Goal: Information Seeking & Learning: Learn about a topic

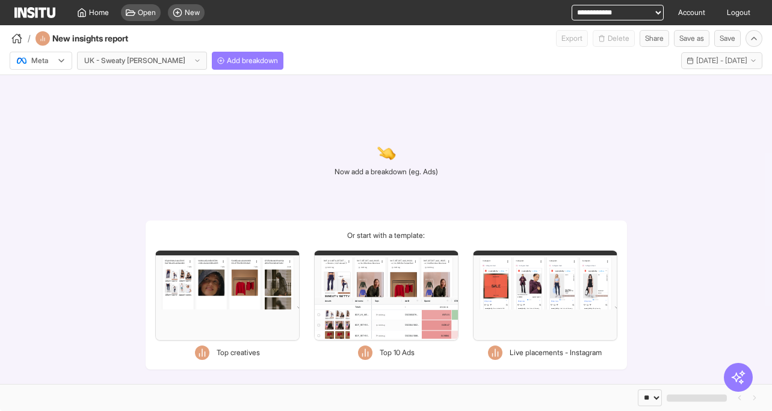
select select "**"
click at [718, 55] on button "Last 30 days - [DATE] - [DATE] [DATE] - [DATE]" at bounding box center [721, 60] width 81 height 17
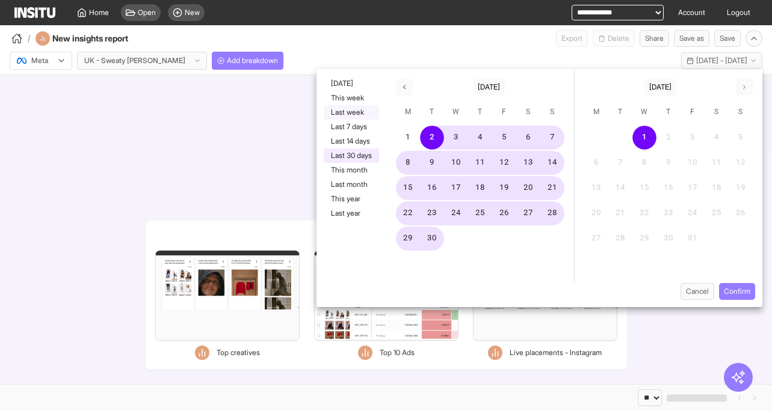
click at [361, 112] on button "Last week" at bounding box center [351, 112] width 55 height 14
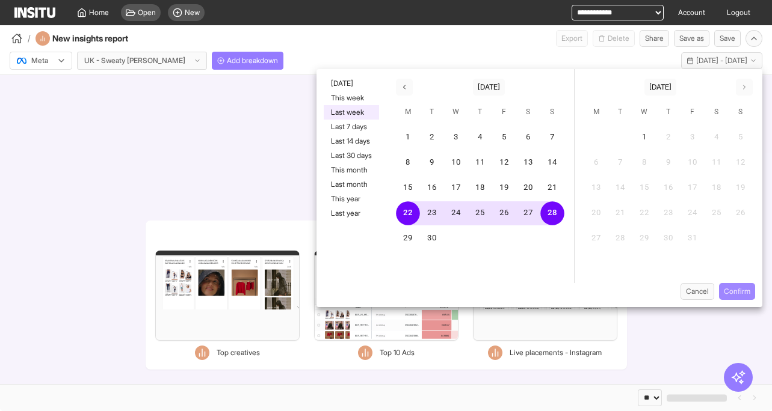
click at [738, 290] on button "Confirm" at bounding box center [737, 291] width 36 height 17
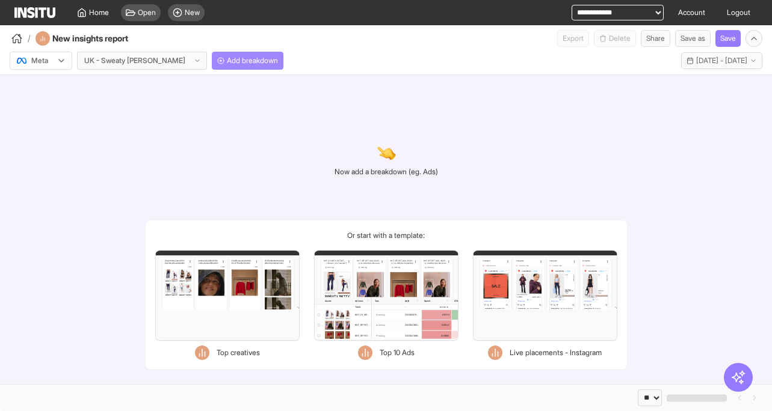
click at [227, 61] on span "Add breakdown" at bounding box center [252, 61] width 51 height 10
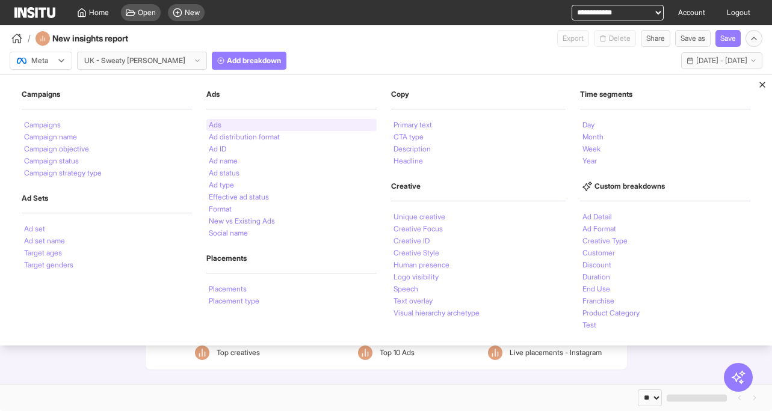
click at [225, 120] on div "Ads" at bounding box center [291, 125] width 170 height 12
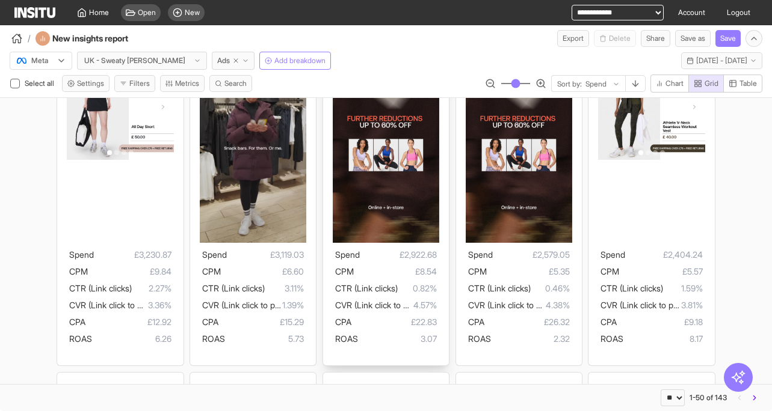
scroll to position [491, 0]
click at [217, 63] on span "Ads" at bounding box center [223, 61] width 13 height 10
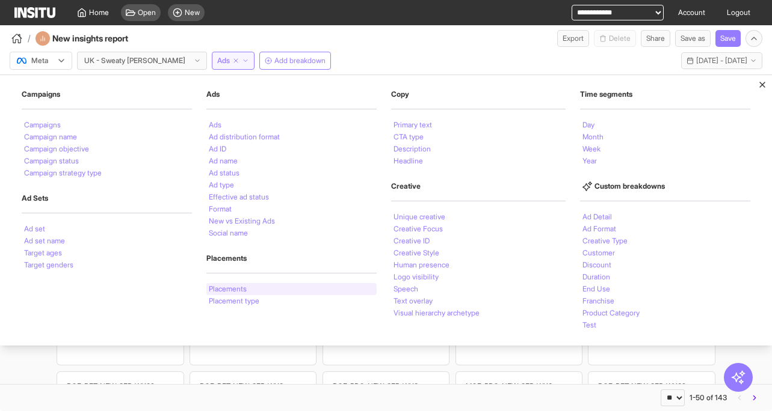
click at [219, 284] on div "Placements" at bounding box center [291, 289] width 170 height 12
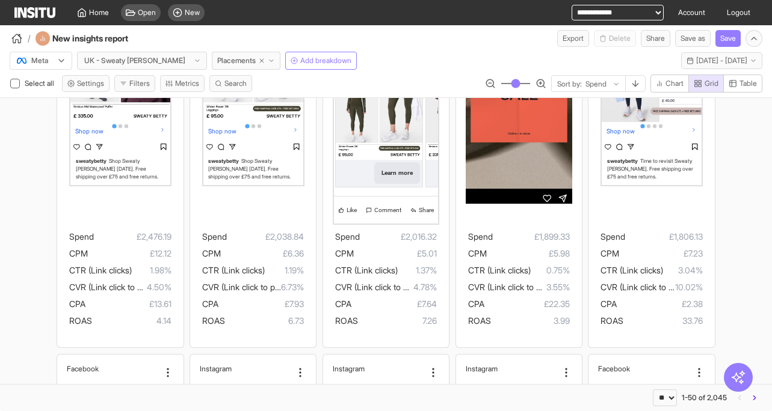
scroll to position [554, 0]
click at [696, 58] on span "[DATE] - [DATE]" at bounding box center [721, 61] width 51 height 10
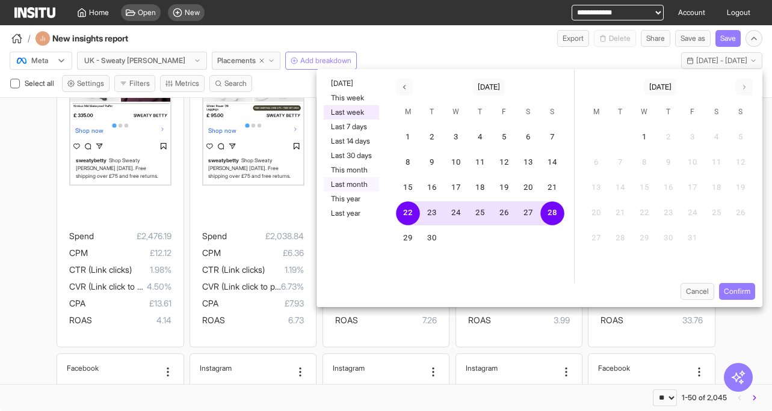
click at [351, 183] on button "Last month" at bounding box center [351, 184] width 55 height 14
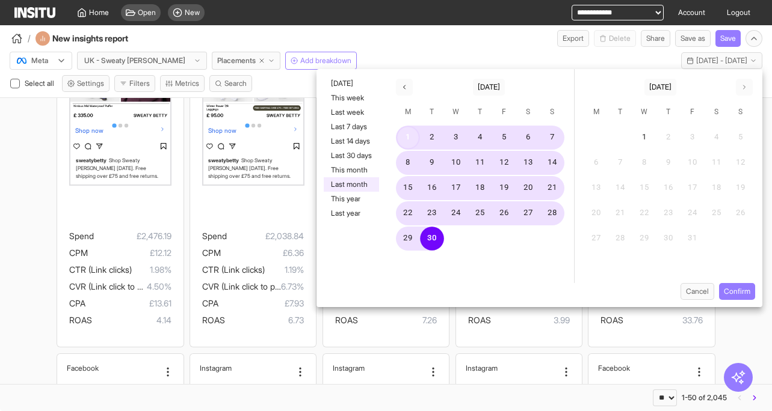
click at [406, 137] on button "1" at bounding box center [408, 138] width 24 height 24
click at [411, 162] on button "8" at bounding box center [408, 163] width 24 height 24
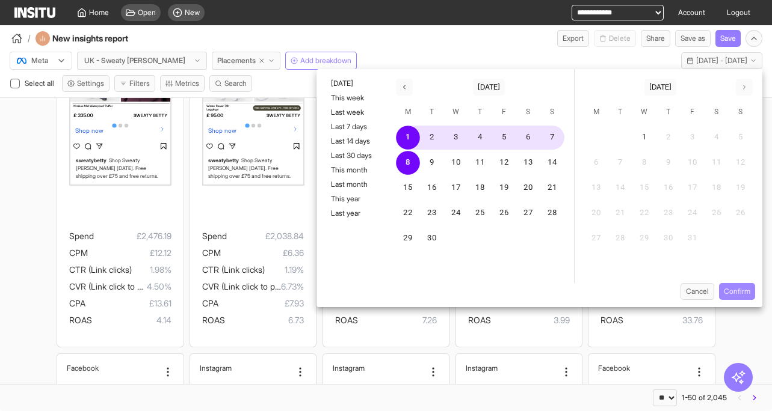
click at [734, 296] on button "Confirm" at bounding box center [737, 291] width 36 height 17
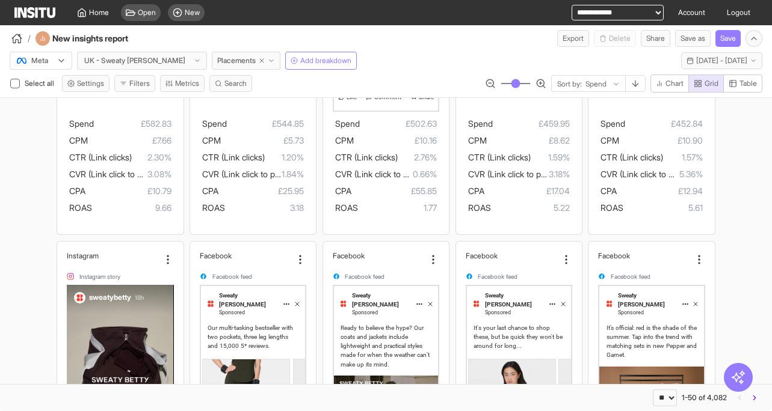
scroll to position [1237, 0]
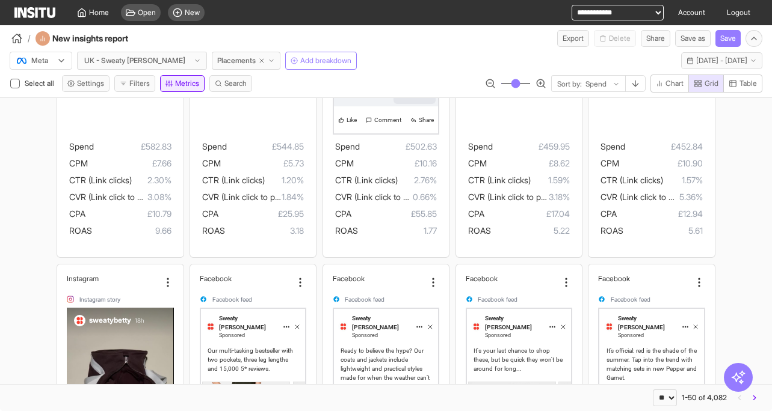
click at [178, 90] on button "Metrics" at bounding box center [182, 83] width 45 height 17
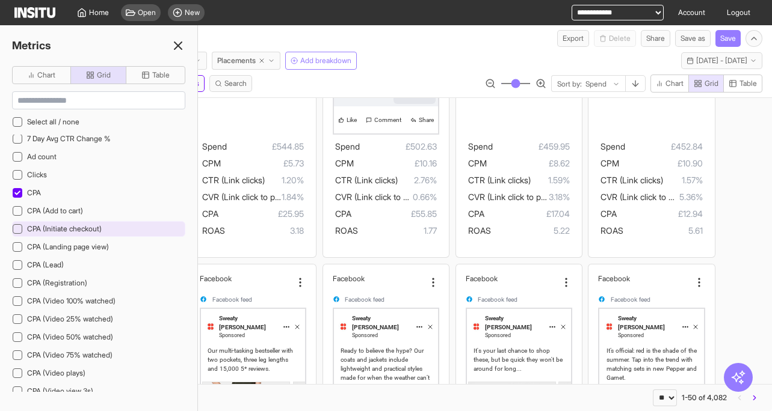
scroll to position [4, 0]
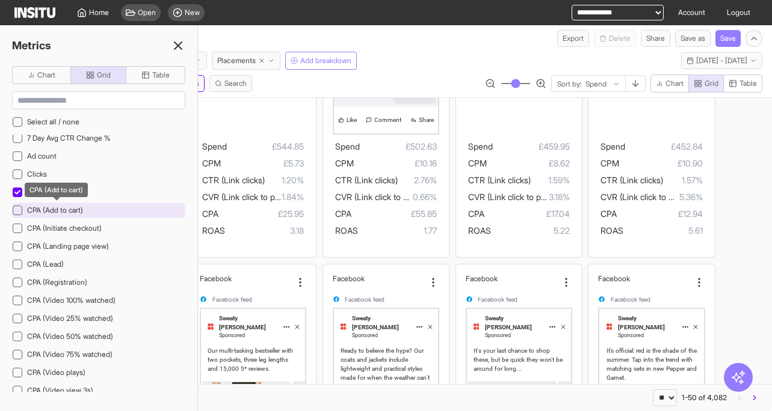
click at [75, 210] on span "CPA (Add to cart)" at bounding box center [55, 210] width 56 height 9
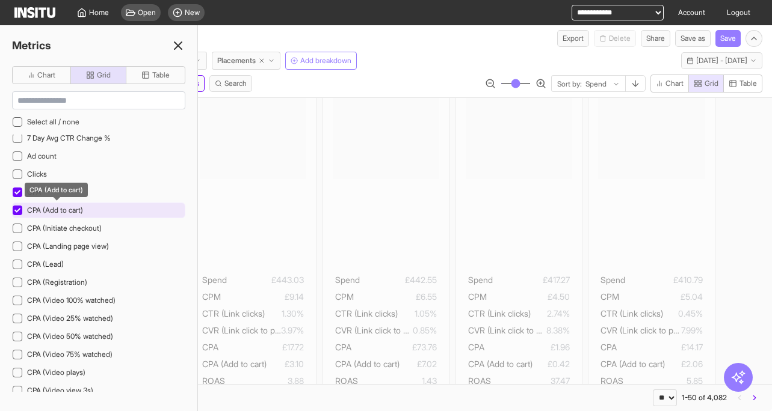
scroll to position [1237, 0]
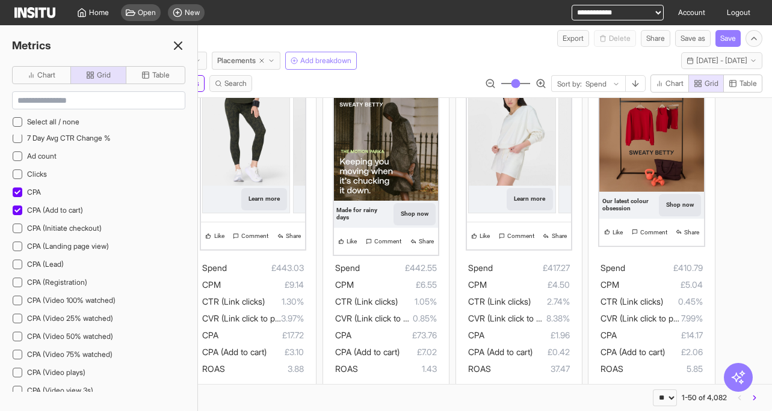
drag, startPoint x: 177, startPoint y: 46, endPoint x: 176, endPoint y: 29, distance: 16.2
click at [177, 45] on line at bounding box center [177, 45] width 7 height 7
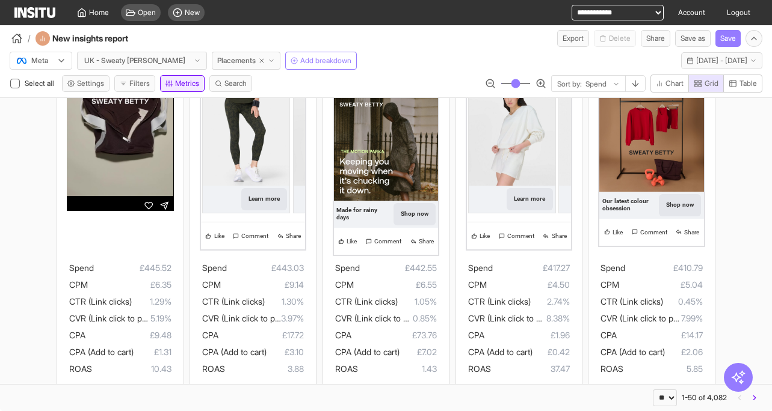
click at [170, 88] on button "Metrics" at bounding box center [182, 83] width 45 height 17
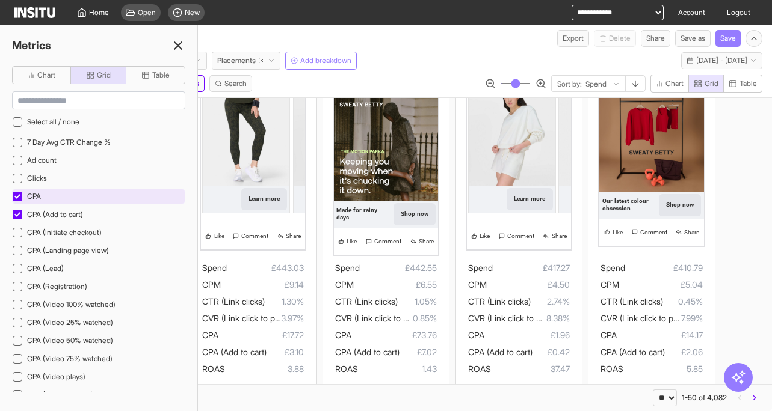
click at [20, 195] on icon at bounding box center [17, 197] width 6 height 6
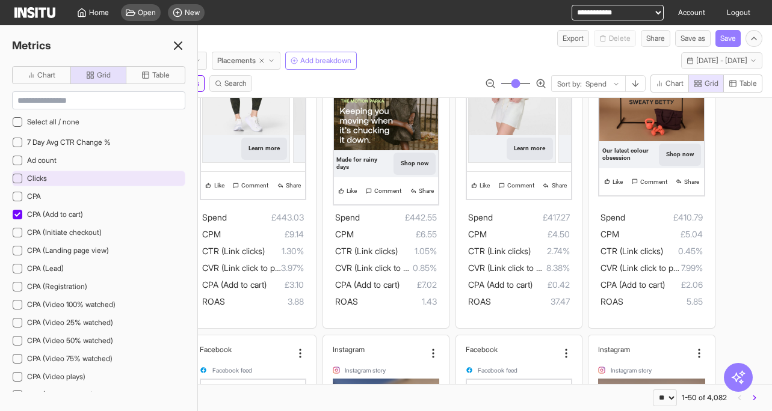
drag, startPoint x: 16, startPoint y: 214, endPoint x: 25, endPoint y: 174, distance: 41.2
click at [17, 213] on icon at bounding box center [17, 215] width 6 height 6
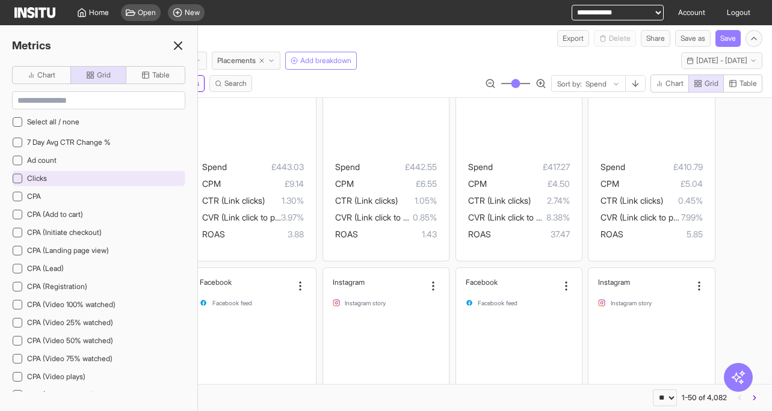
click at [19, 179] on icon at bounding box center [17, 179] width 6 height 6
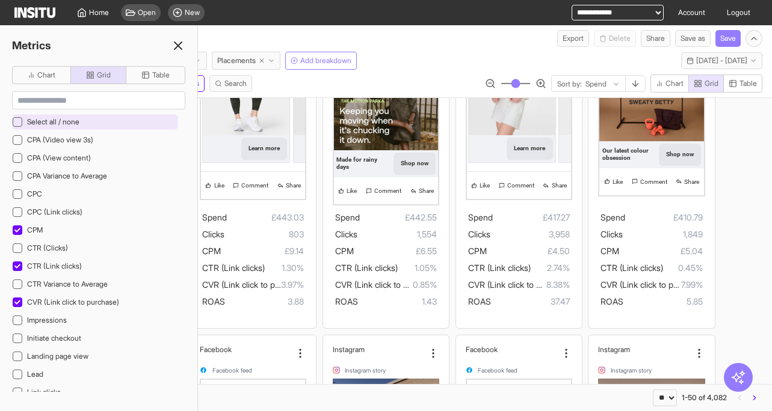
scroll to position [254, 0]
click at [13, 119] on div "Chart Grid Table Select all / none 7 Day Avg CTR Change % Ad count Clicks CPA C…" at bounding box center [98, 238] width 197 height 345
click at [16, 119] on icon at bounding box center [17, 122] width 6 height 6
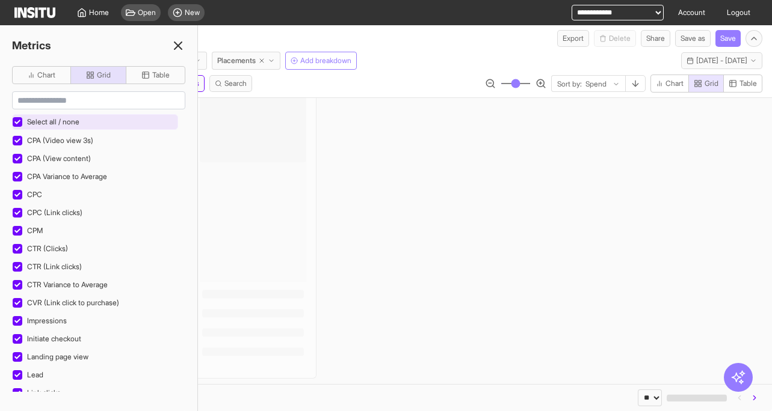
scroll to position [1180, 0]
click at [20, 124] on icon at bounding box center [17, 122] width 6 height 6
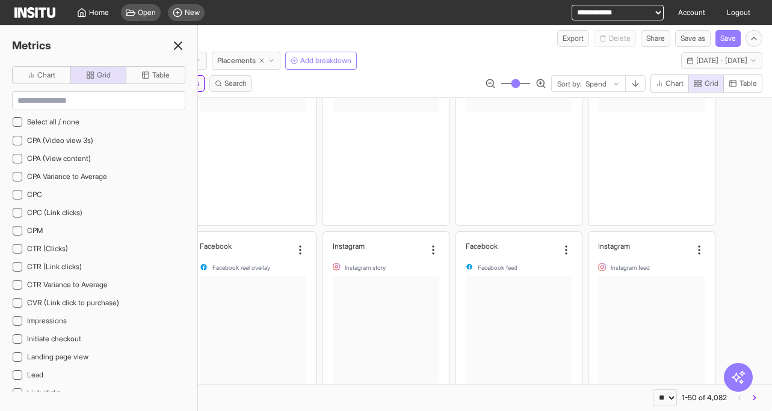
scroll to position [1237, 0]
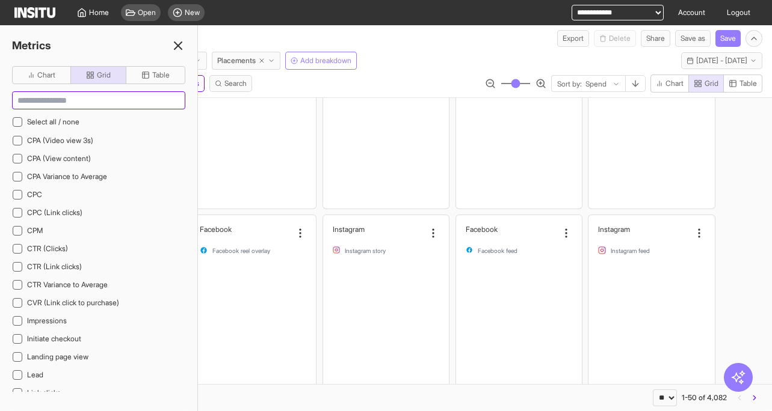
click at [55, 99] on input at bounding box center [99, 100] width 172 height 17
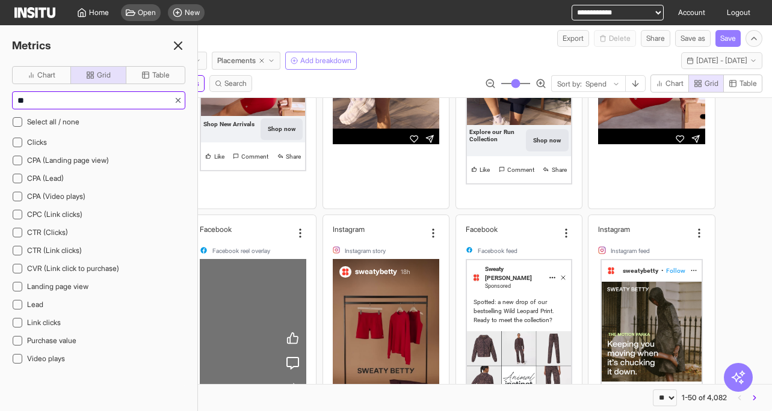
scroll to position [0, 0]
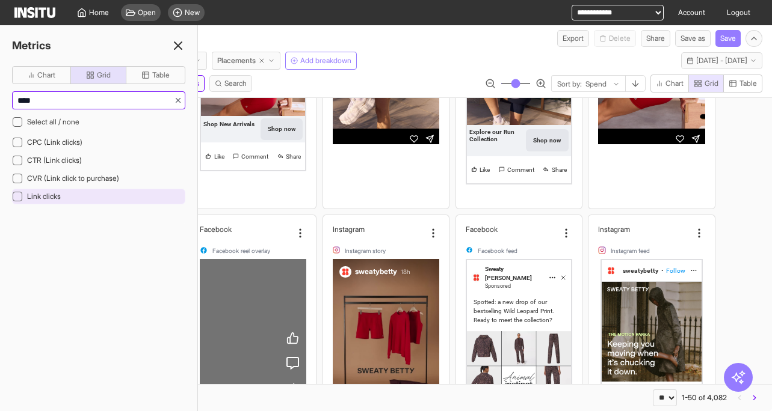
type input "****"
click at [14, 194] on icon at bounding box center [17, 197] width 6 height 6
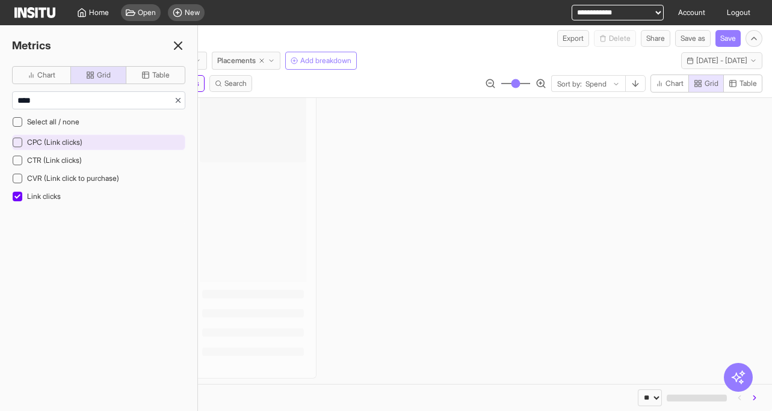
scroll to position [1180, 0]
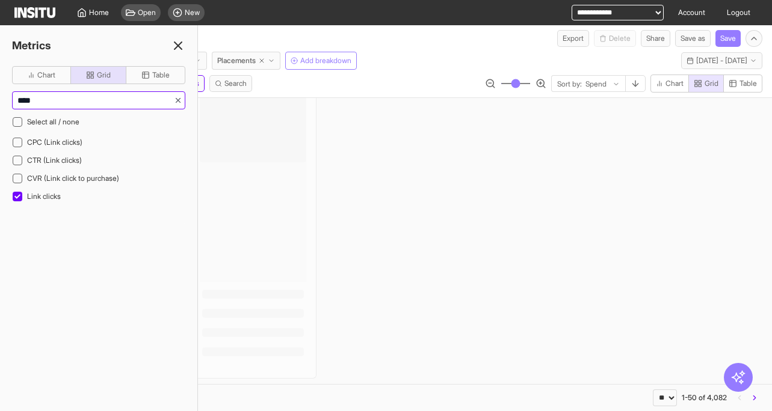
click at [46, 99] on input "****" at bounding box center [93, 100] width 161 height 17
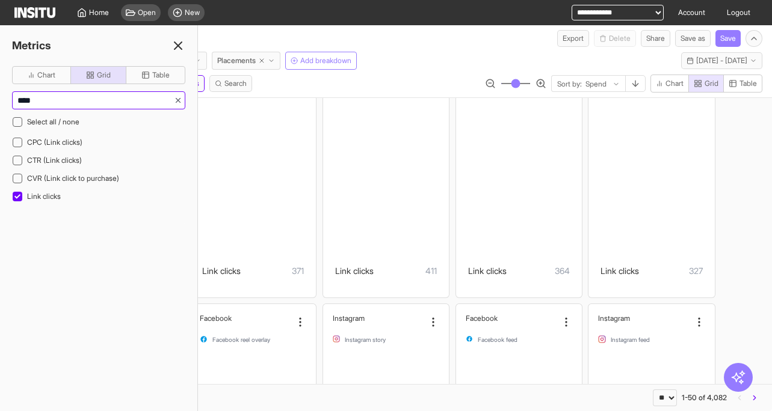
scroll to position [1237, 0]
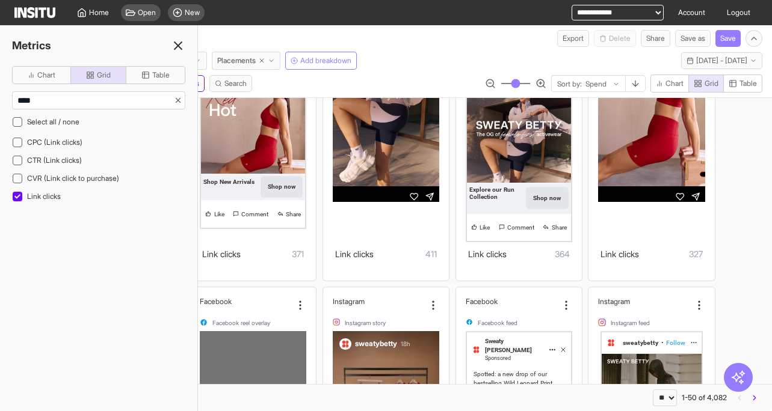
click at [183, 98] on div "****" at bounding box center [98, 100] width 173 height 18
click at [178, 100] on line at bounding box center [178, 101] width 4 height 4
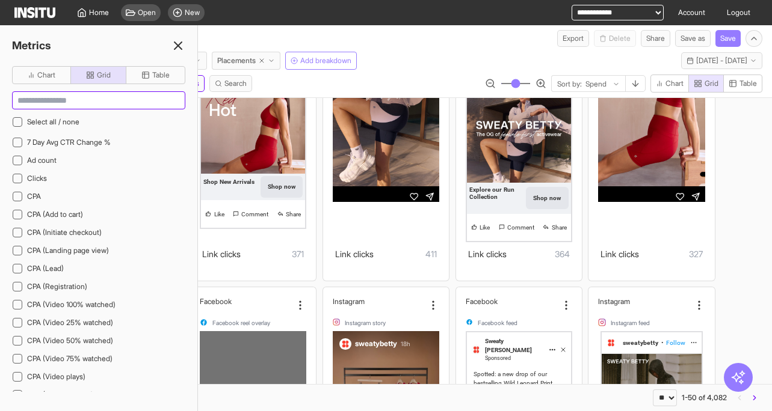
click at [130, 102] on input at bounding box center [99, 100] width 172 height 17
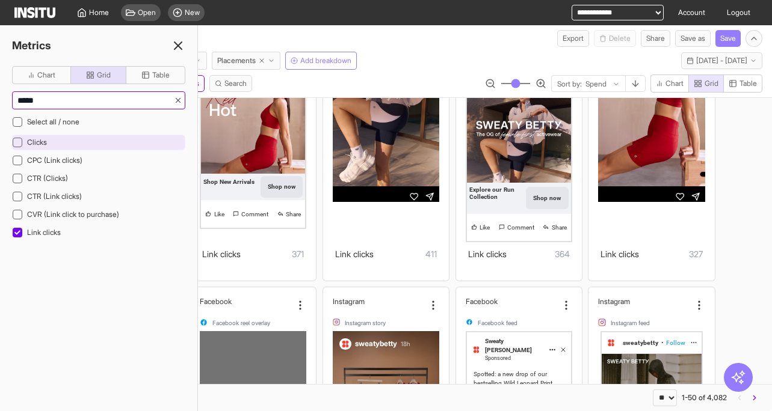
type input "*****"
click at [61, 138] on div "Clicks" at bounding box center [98, 143] width 173 height 16
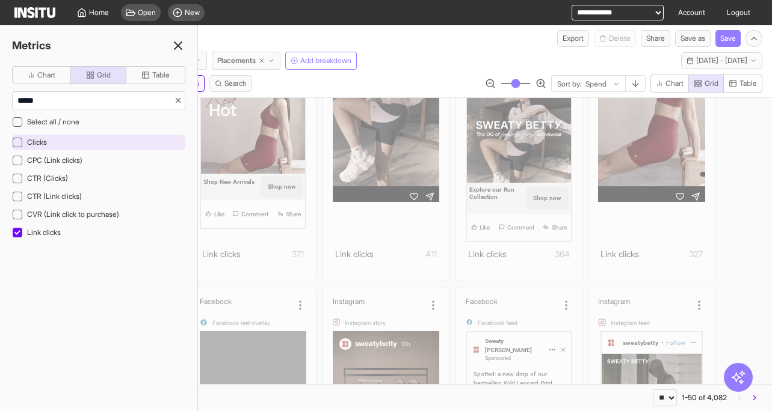
scroll to position [1180, 0]
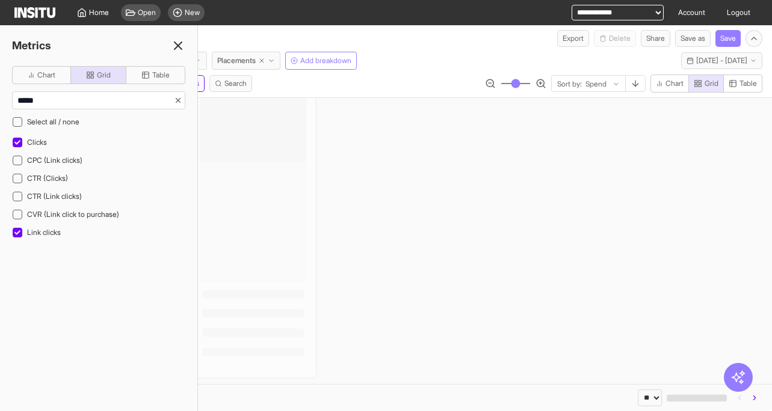
drag, startPoint x: 177, startPoint y: 101, endPoint x: 153, endPoint y: 102, distance: 24.7
click at [177, 101] on icon at bounding box center [178, 100] width 8 height 8
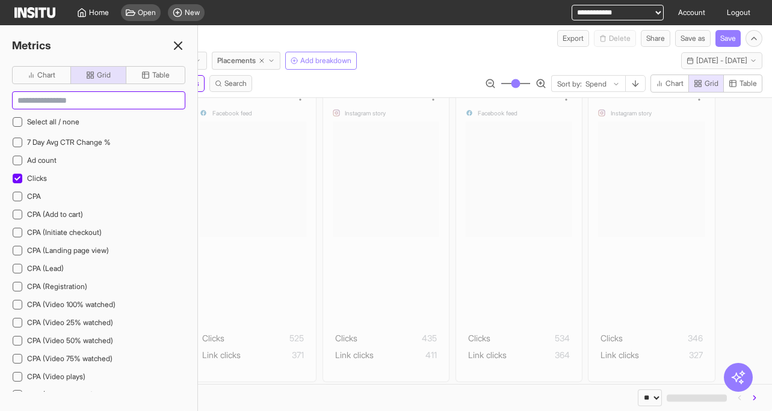
scroll to position [1237, 0]
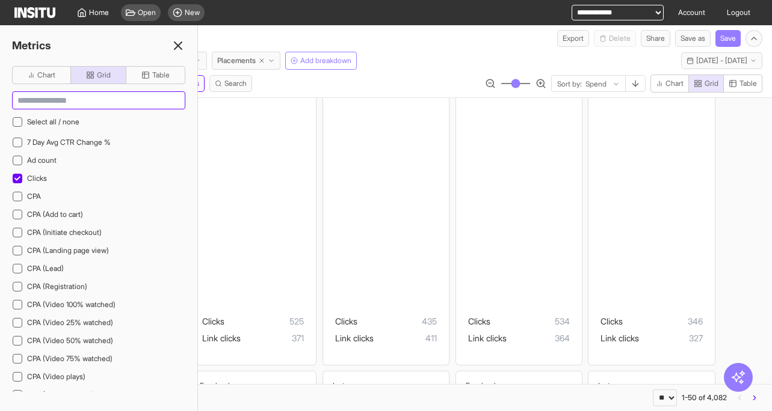
click at [153, 102] on input at bounding box center [99, 100] width 172 height 17
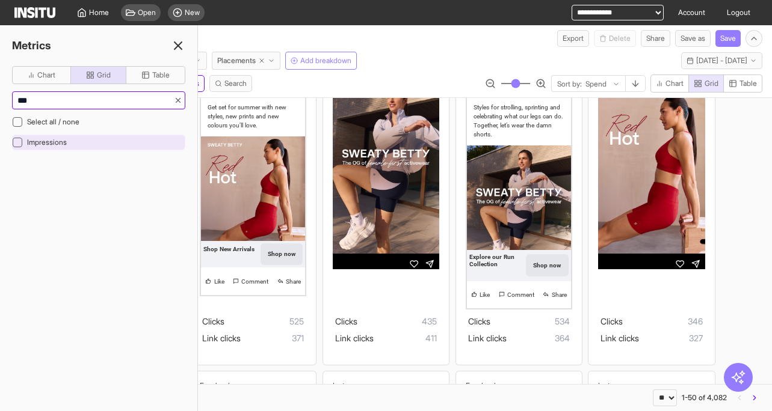
type input "***"
click at [59, 141] on span "Impressions" at bounding box center [47, 142] width 40 height 9
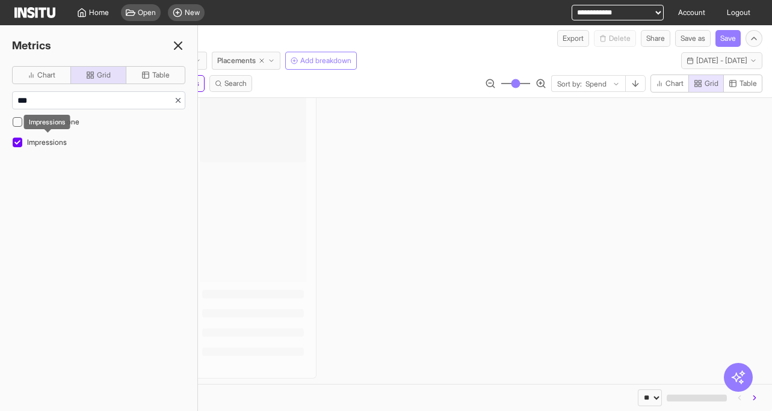
scroll to position [1180, 0]
click at [179, 100] on icon at bounding box center [178, 100] width 8 height 8
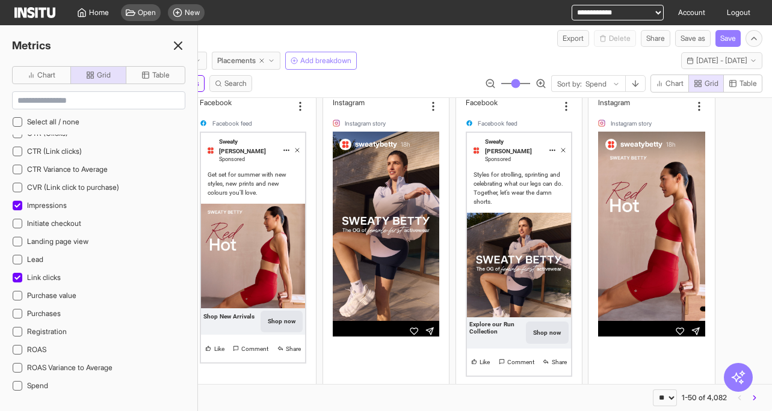
scroll to position [385, 0]
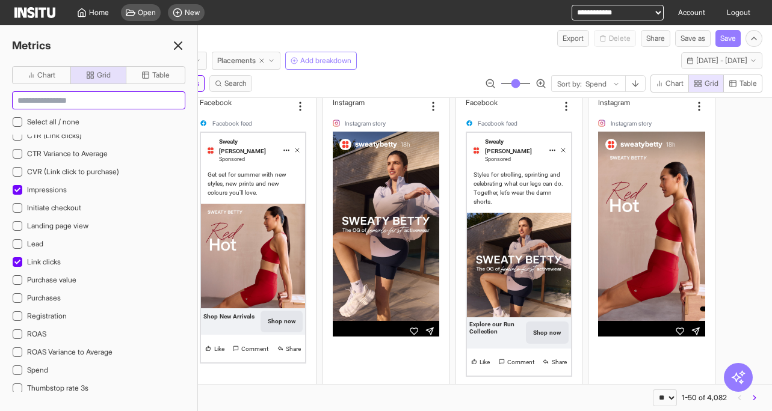
click at [87, 102] on input at bounding box center [99, 100] width 172 height 17
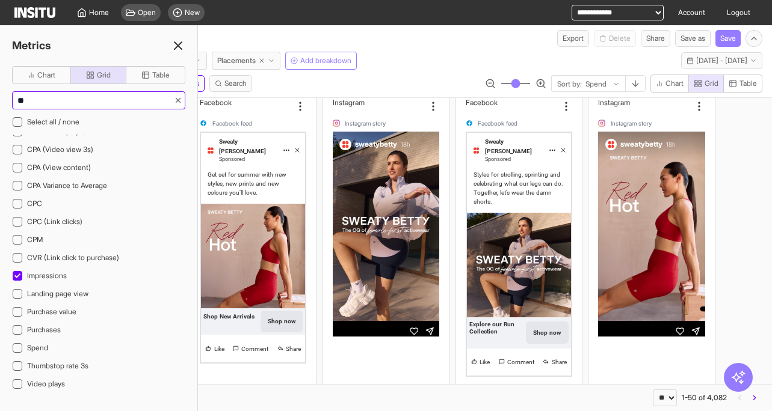
scroll to position [0, 0]
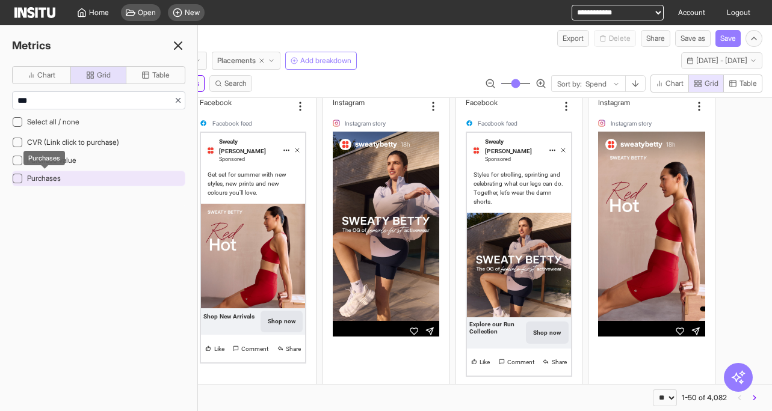
click at [34, 177] on span "Purchases" at bounding box center [44, 178] width 34 height 9
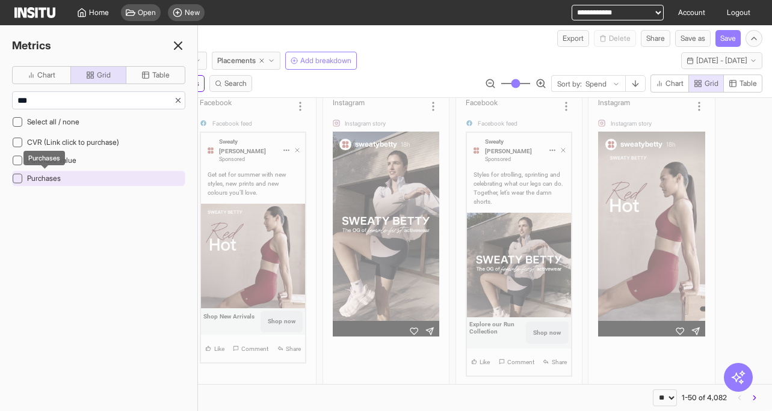
scroll to position [1180, 0]
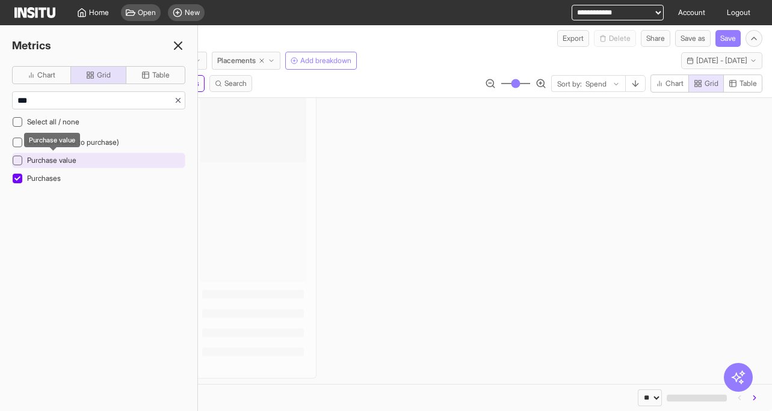
click at [41, 163] on span "Purchase value" at bounding box center [51, 160] width 49 height 9
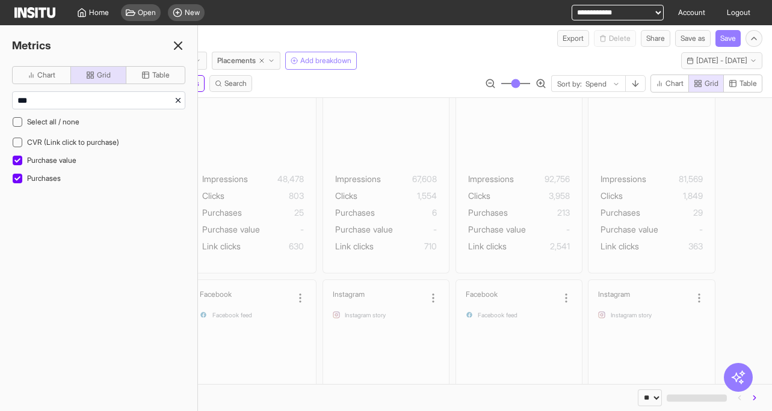
scroll to position [1237, 0]
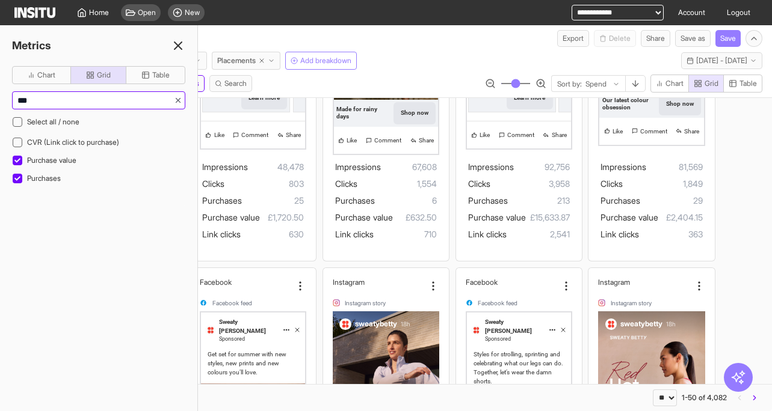
drag, startPoint x: 103, startPoint y: 105, endPoint x: -9, endPoint y: 98, distance: 112.6
click at [0, 98] on html "**********" at bounding box center [386, 205] width 772 height 411
type input "*****"
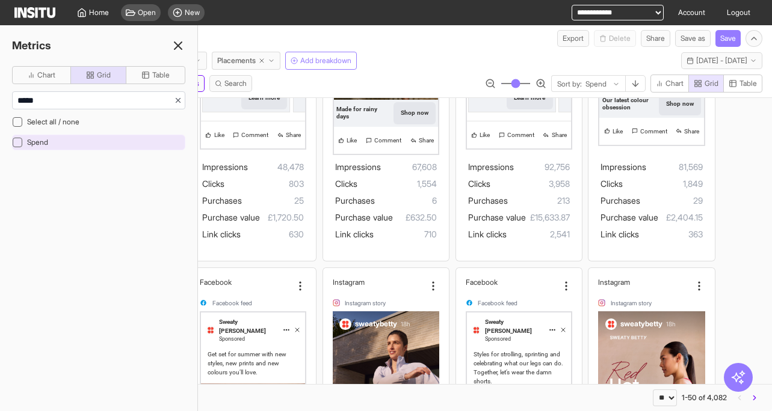
click at [17, 141] on icon at bounding box center [17, 143] width 6 height 6
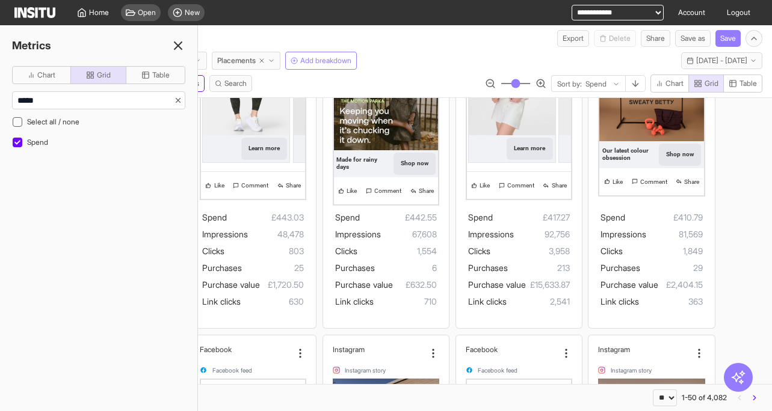
click at [174, 46] on icon at bounding box center [178, 45] width 14 height 14
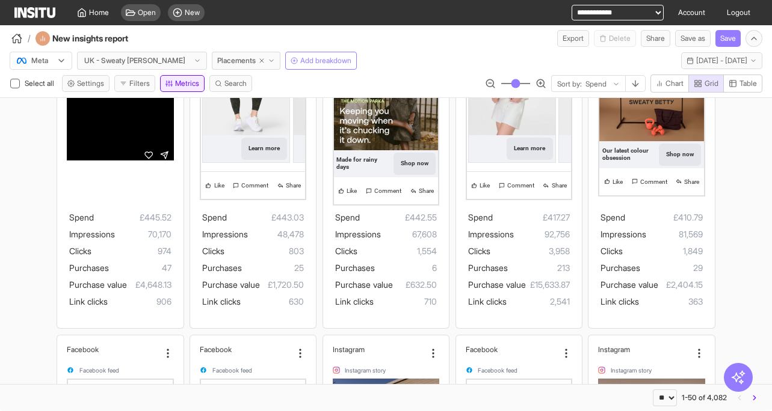
click at [175, 82] on button "Metrics" at bounding box center [182, 83] width 45 height 17
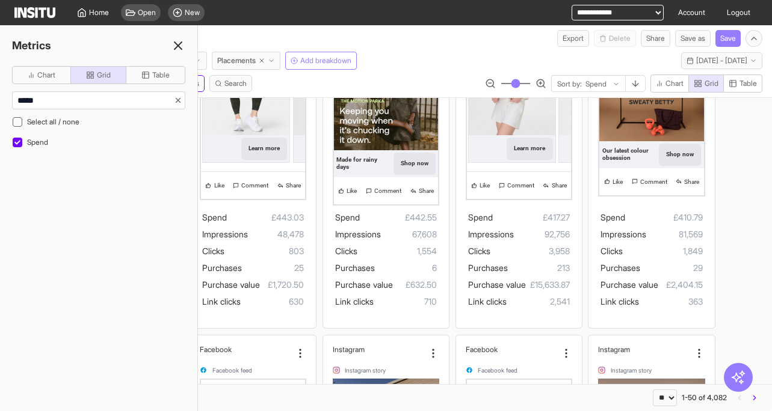
click at [178, 49] on icon at bounding box center [178, 45] width 14 height 14
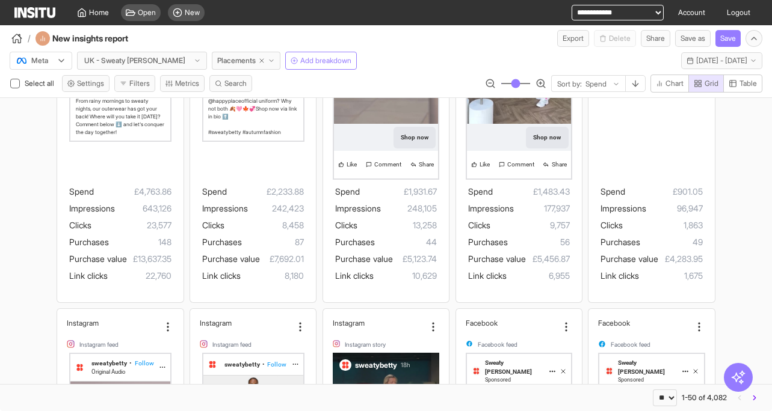
scroll to position [311, 0]
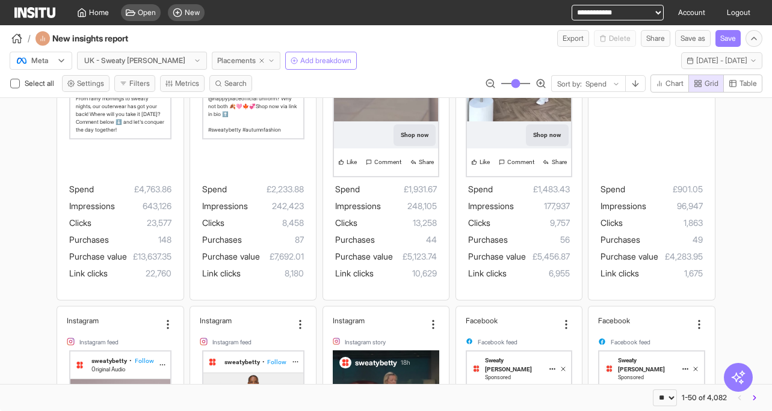
click at [217, 62] on span "Placements" at bounding box center [236, 61] width 38 height 10
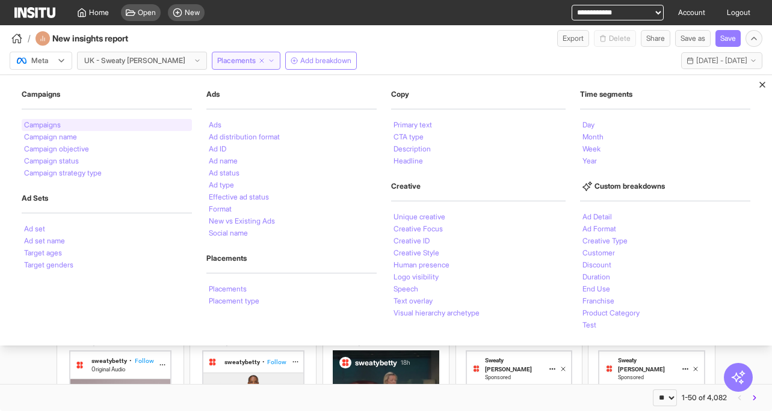
click at [51, 125] on li "Campaigns" at bounding box center [42, 124] width 37 height 7
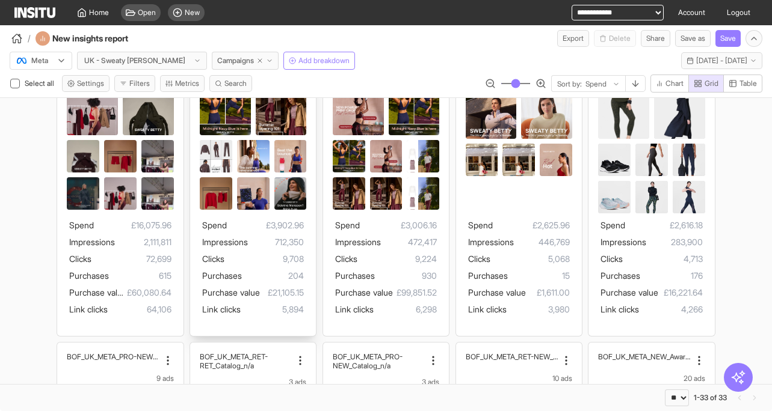
scroll to position [171, 0]
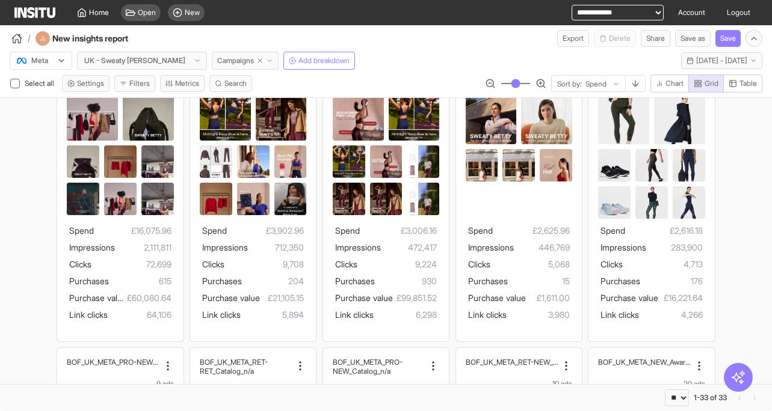
click at [219, 59] on span "Campaigns" at bounding box center [235, 61] width 37 height 10
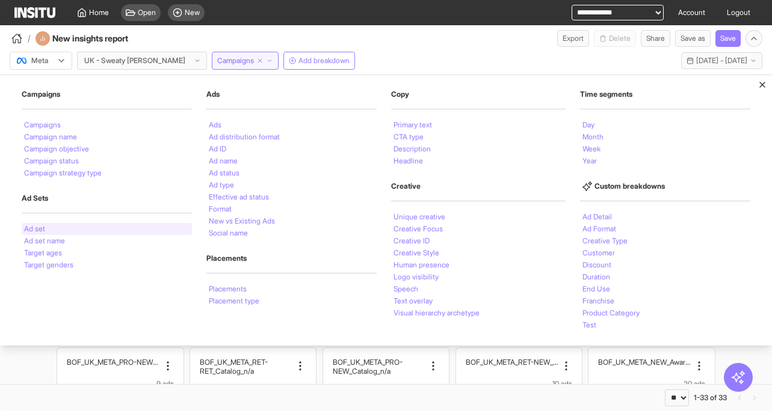
click at [57, 230] on div "Ad set" at bounding box center [107, 229] width 170 height 12
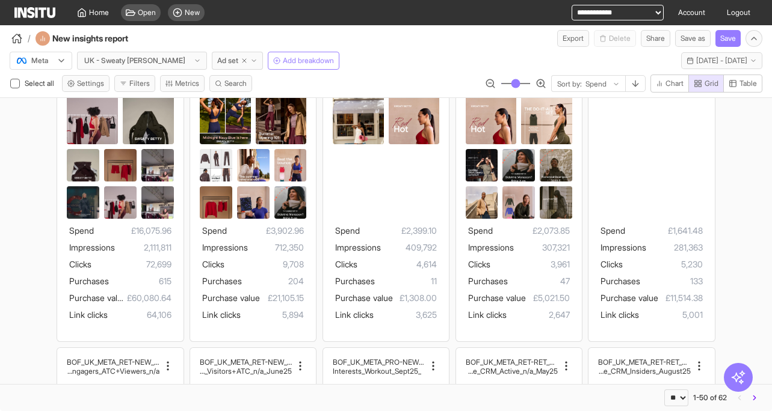
click at [656, 13] on select "**********" at bounding box center [617, 13] width 92 height 16
select select "**********"
click at [571, 5] on select "**********" at bounding box center [617, 13] width 92 height 16
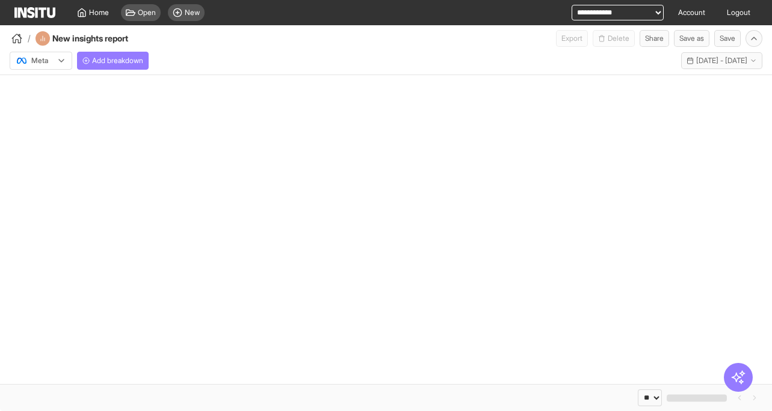
select select "**"
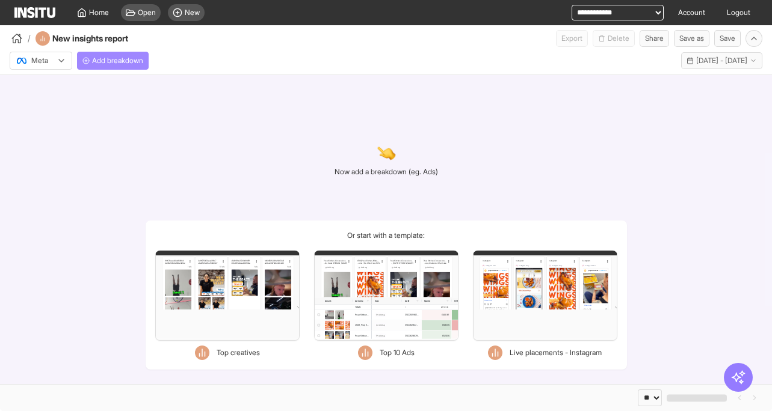
click at [119, 55] on button "Add breakdown" at bounding box center [113, 61] width 72 height 18
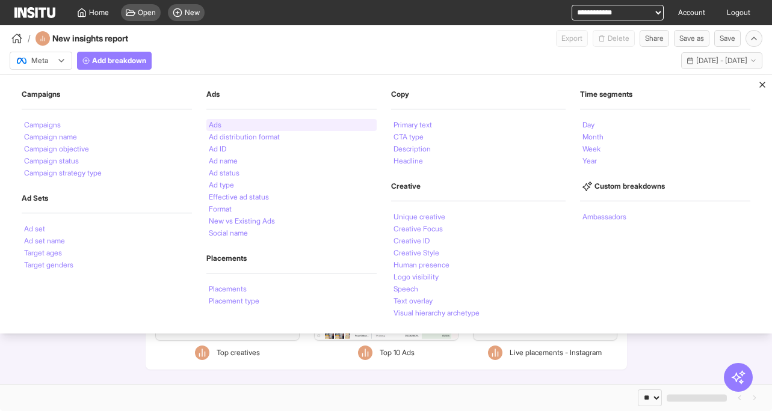
click at [216, 126] on li "Ads" at bounding box center [215, 124] width 13 height 7
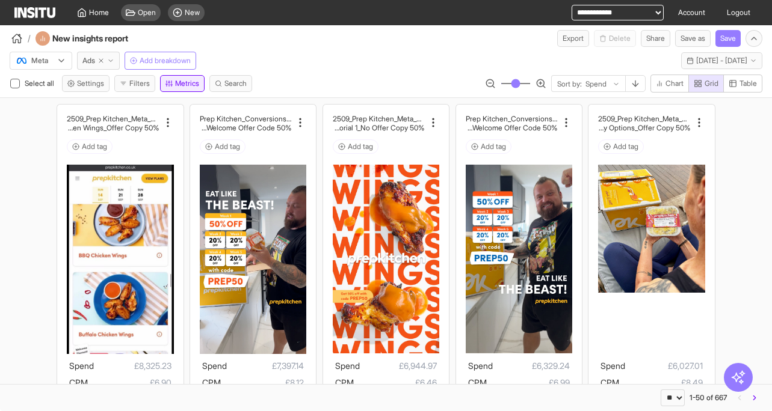
click at [185, 81] on button "Metrics" at bounding box center [182, 83] width 45 height 17
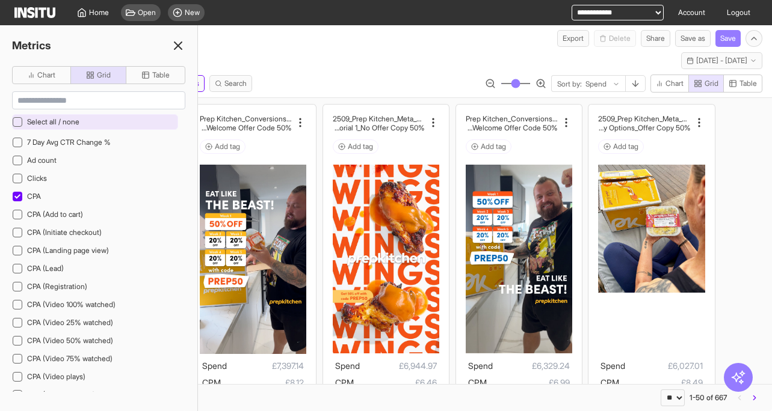
click at [15, 124] on icon at bounding box center [17, 122] width 6 height 6
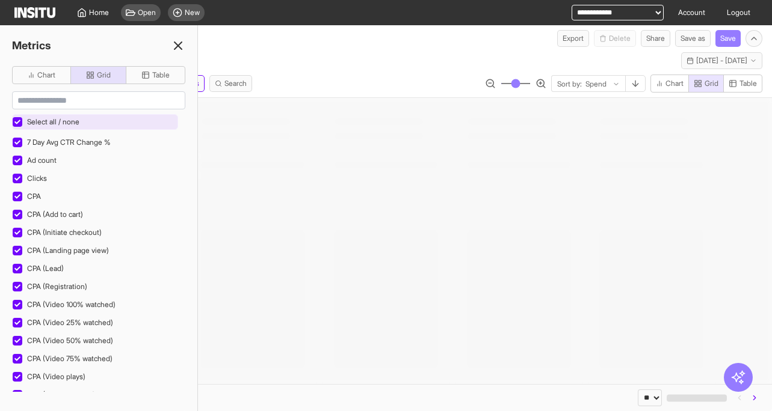
click at [17, 123] on icon at bounding box center [17, 122] width 6 height 4
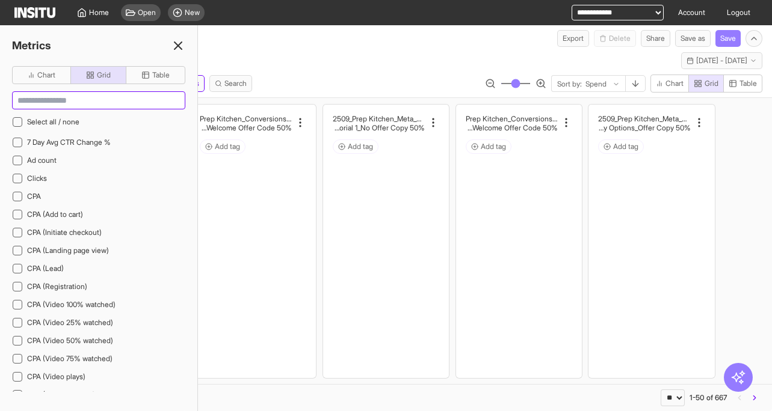
click at [34, 100] on input at bounding box center [99, 100] width 172 height 17
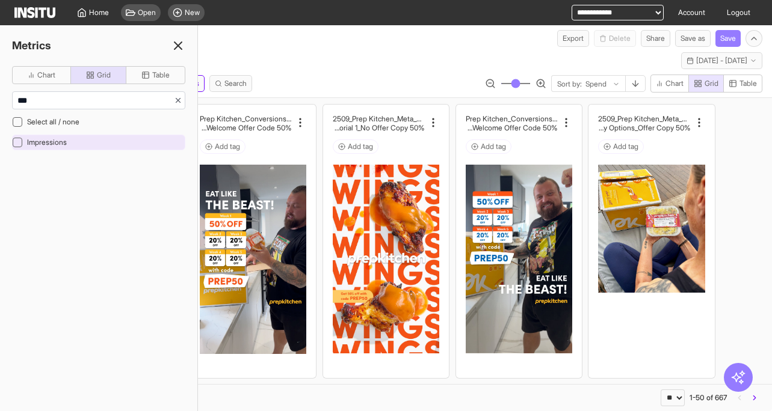
click at [19, 142] on icon at bounding box center [17, 142] width 6 height 4
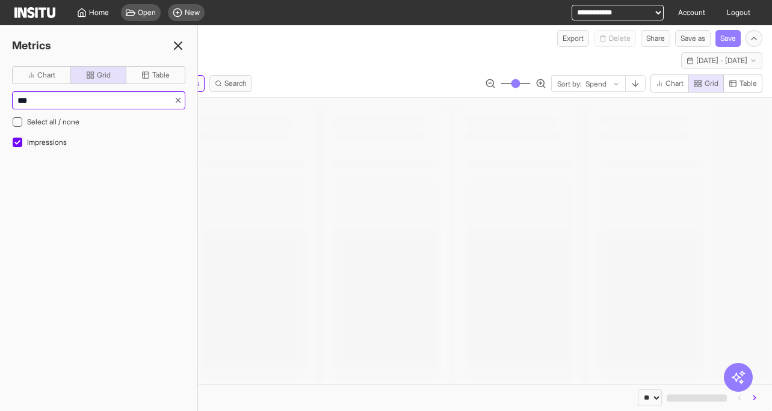
click at [34, 103] on input "***" at bounding box center [93, 100] width 161 height 17
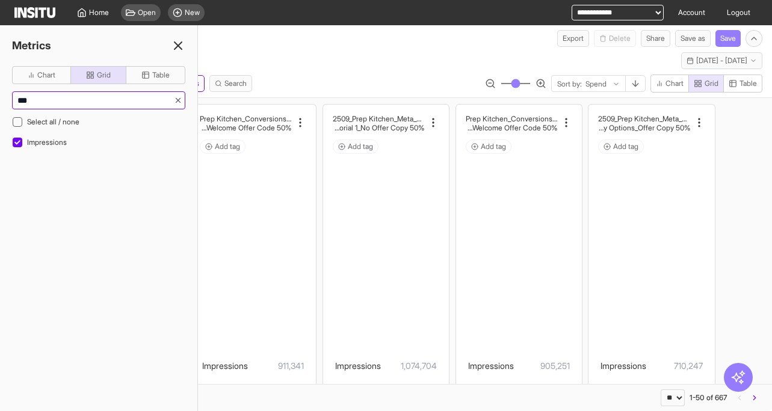
drag, startPoint x: 41, startPoint y: 102, endPoint x: -11, endPoint y: 97, distance: 52.5
click at [0, 97] on html "**********" at bounding box center [386, 205] width 772 height 411
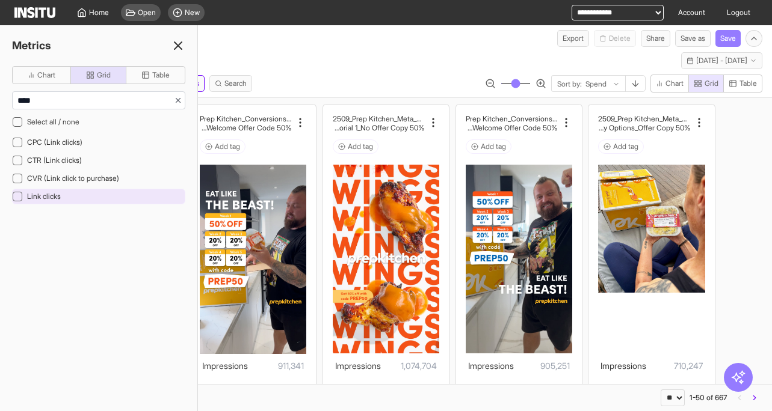
click at [16, 196] on icon at bounding box center [17, 197] width 6 height 6
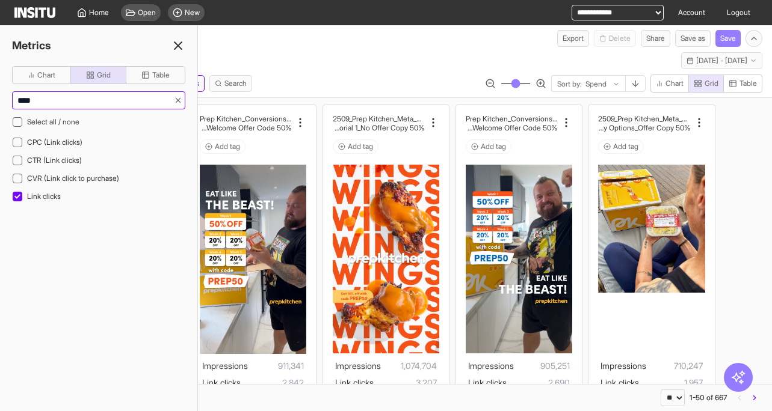
drag, startPoint x: 27, startPoint y: 98, endPoint x: -24, endPoint y: 94, distance: 51.3
click at [0, 94] on html "**********" at bounding box center [386, 205] width 772 height 411
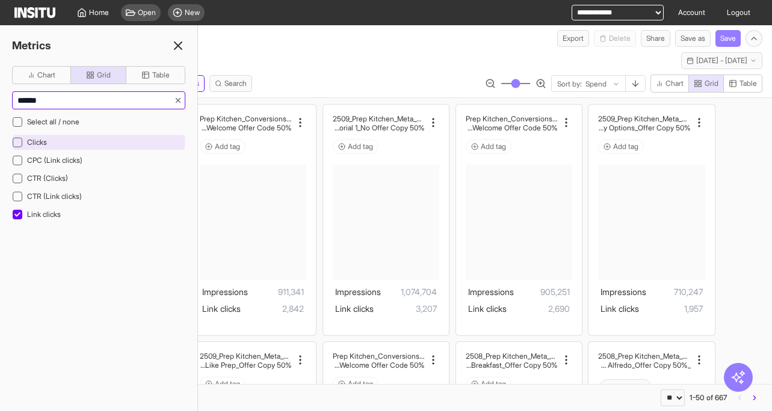
type input "******"
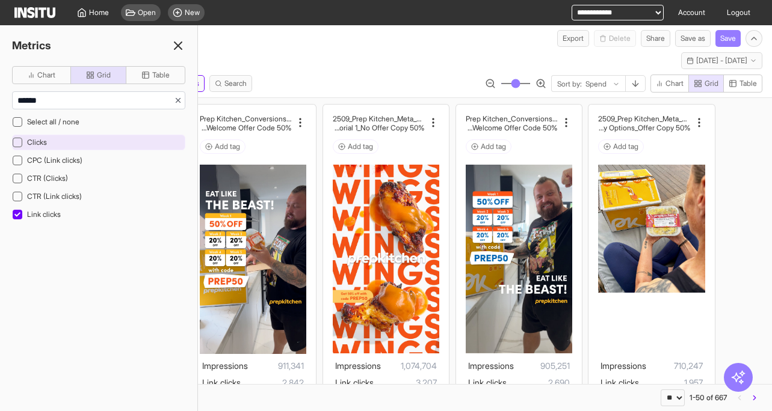
click at [16, 142] on icon at bounding box center [17, 143] width 6 height 6
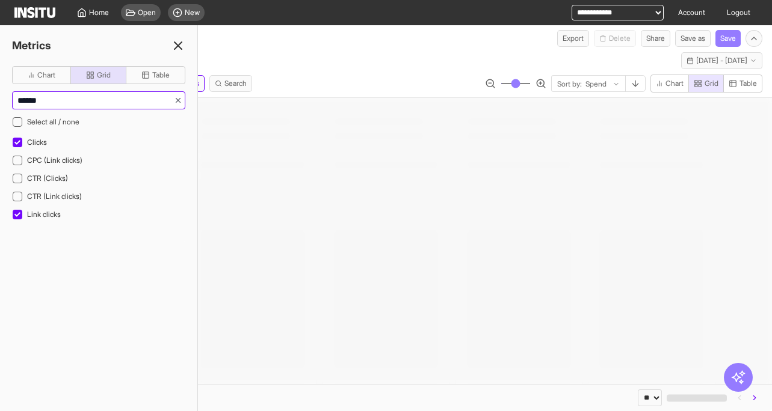
click at [51, 107] on input "******" at bounding box center [93, 100] width 161 height 17
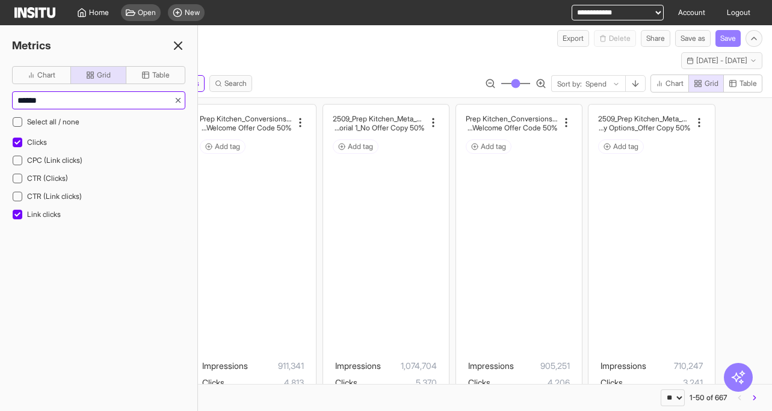
drag, startPoint x: 56, startPoint y: 105, endPoint x: -20, endPoint y: 97, distance: 76.1
click at [0, 97] on html "**********" at bounding box center [386, 205] width 772 height 411
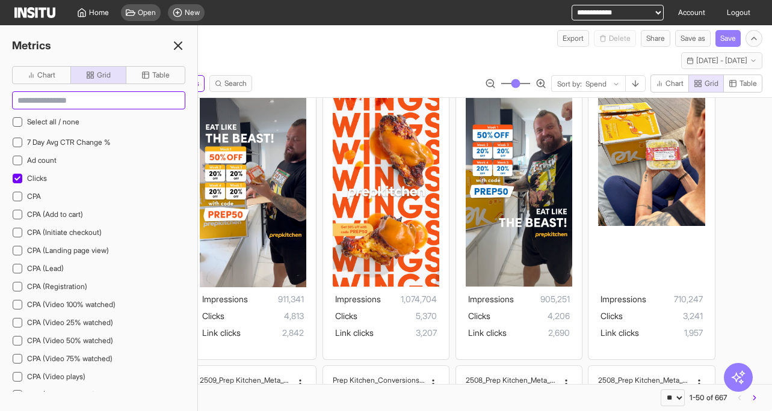
scroll to position [64, 0]
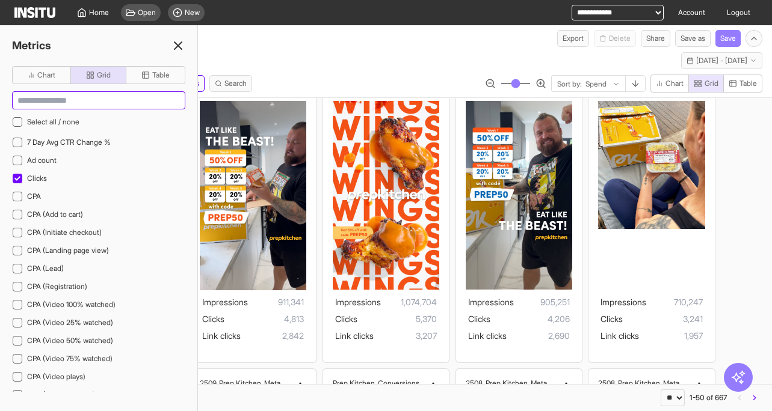
click at [70, 105] on input at bounding box center [99, 100] width 172 height 17
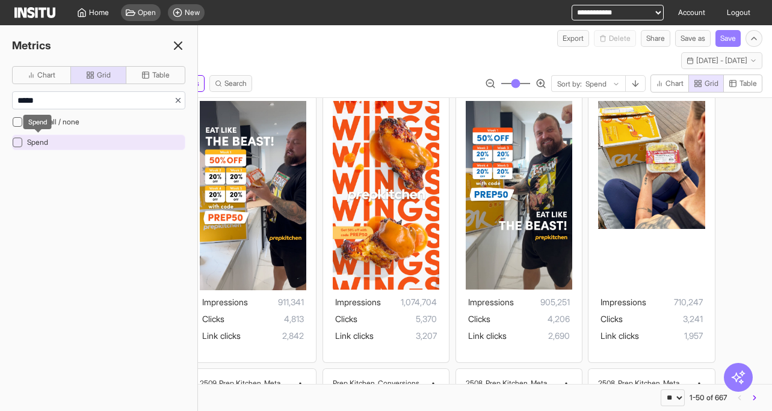
click at [28, 143] on span "Spend" at bounding box center [37, 142] width 21 height 9
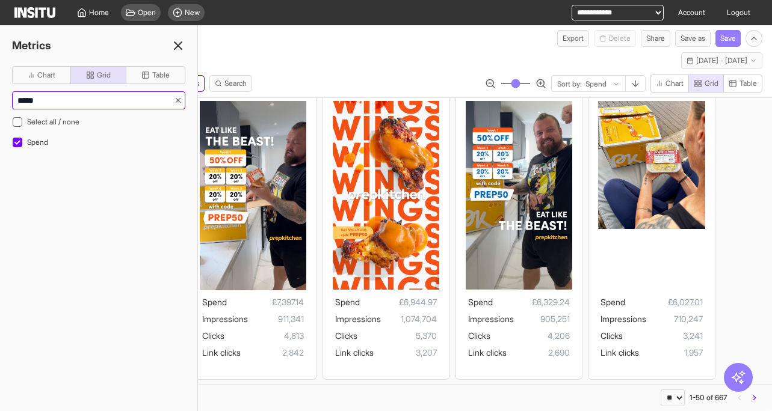
drag, startPoint x: 11, startPoint y: 98, endPoint x: -8, endPoint y: 98, distance: 19.2
click at [0, 98] on html "**********" at bounding box center [386, 205] width 772 height 411
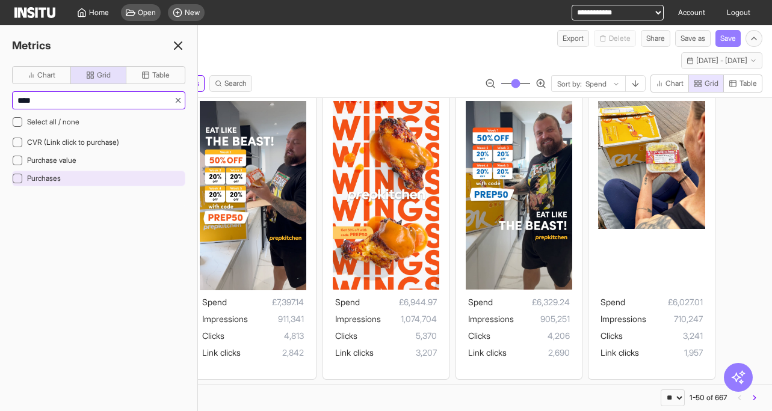
type input "****"
click at [21, 182] on div at bounding box center [18, 179] width 10 height 10
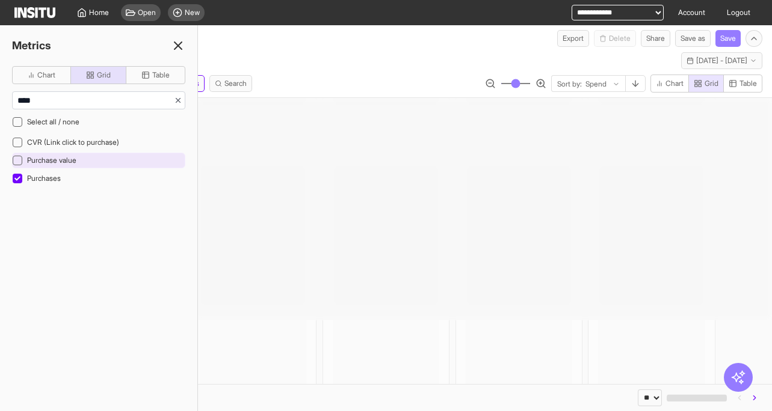
click at [17, 158] on icon at bounding box center [17, 161] width 6 height 6
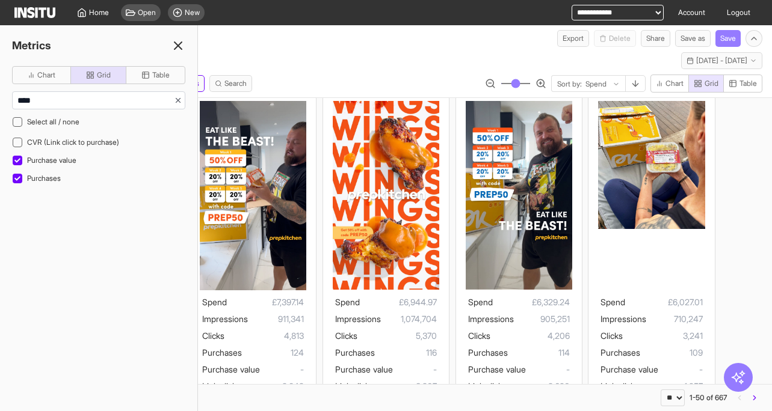
click at [180, 48] on line at bounding box center [177, 45] width 7 height 7
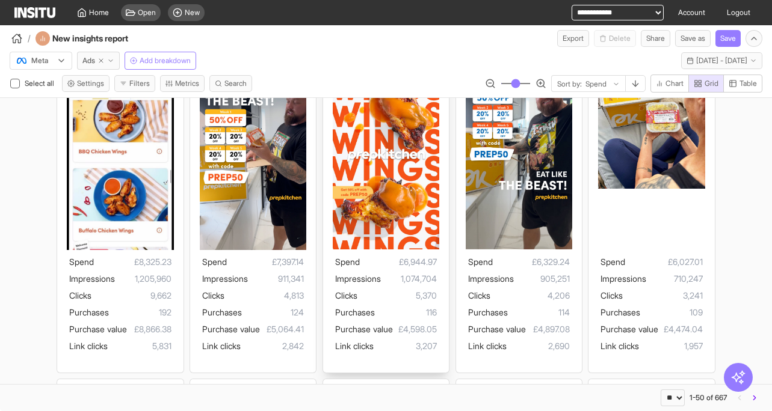
scroll to position [105, 0]
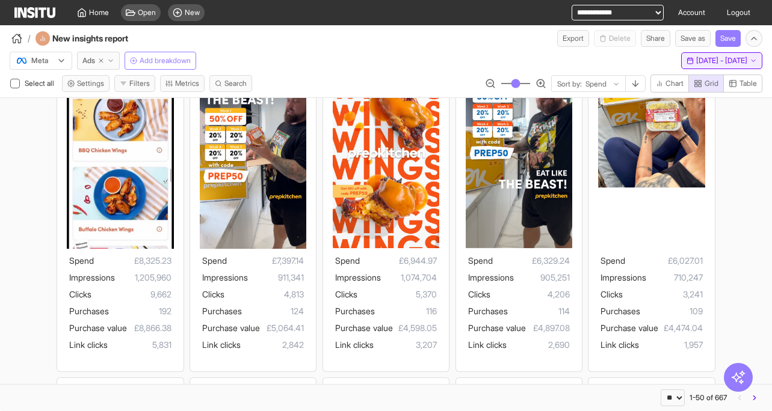
click at [728, 60] on span "[DATE] - [DATE]" at bounding box center [721, 61] width 51 height 10
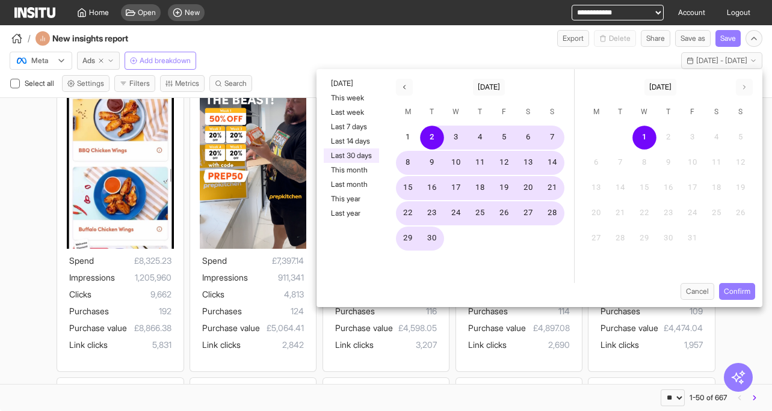
drag, startPoint x: 400, startPoint y: 42, endPoint x: 268, endPoint y: 7, distance: 137.0
click at [398, 42] on div "/ New insights report Export Delete Share Save as Save" at bounding box center [386, 36] width 772 height 22
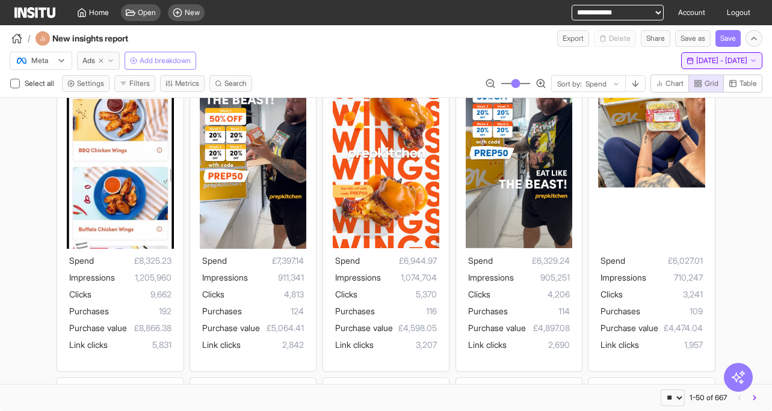
click at [711, 64] on span "[DATE] - [DATE]" at bounding box center [721, 61] width 51 height 10
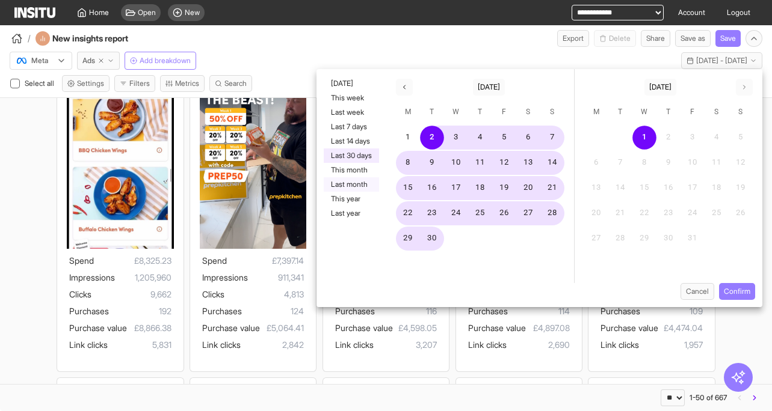
click at [352, 185] on button "Last month" at bounding box center [351, 184] width 55 height 14
click at [406, 137] on button "1" at bounding box center [408, 138] width 24 height 24
click at [407, 160] on button "8" at bounding box center [408, 163] width 24 height 24
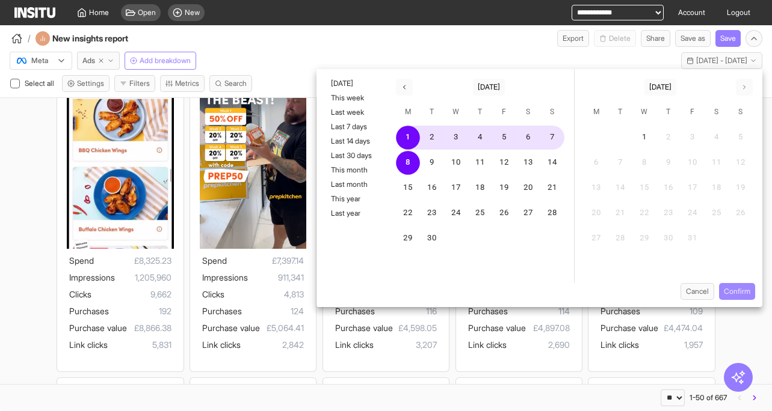
click at [740, 293] on button "Confirm" at bounding box center [737, 291] width 36 height 17
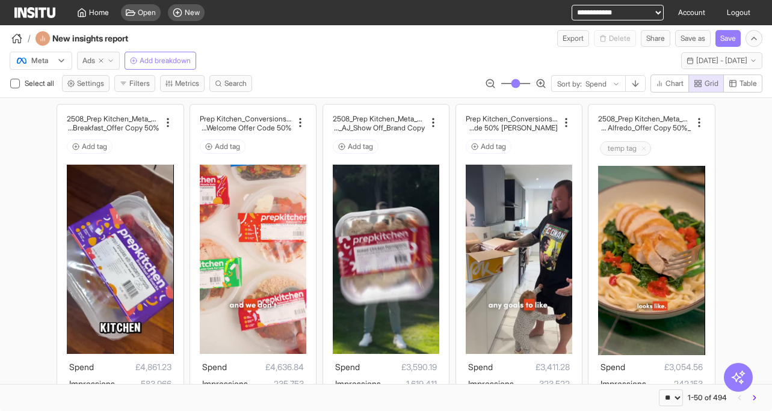
click at [100, 64] on button "Ads" at bounding box center [98, 61] width 43 height 18
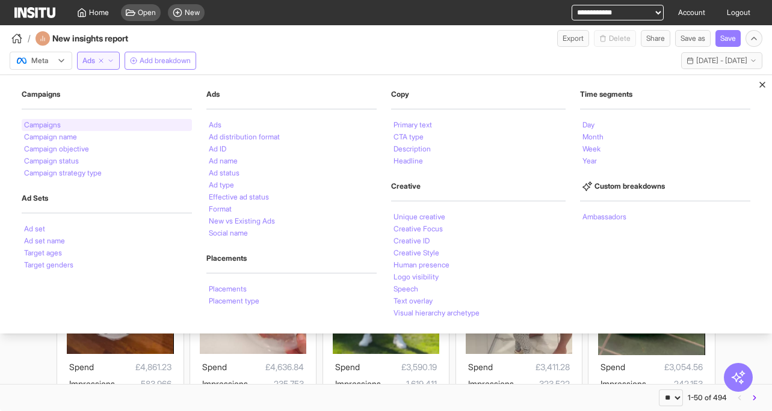
click at [91, 127] on div "Campaigns" at bounding box center [107, 125] width 170 height 12
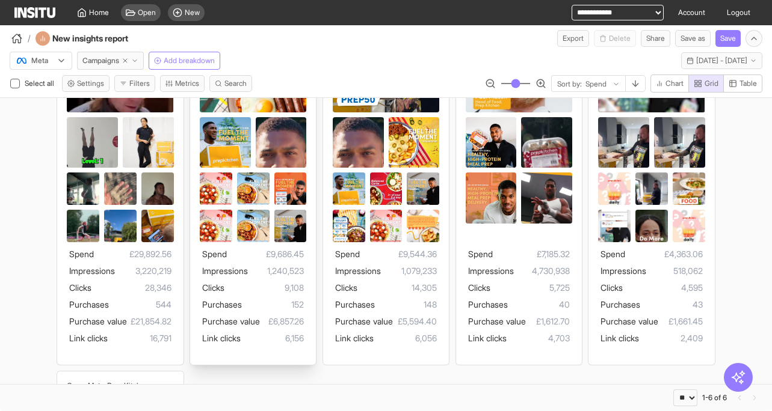
scroll to position [149, 0]
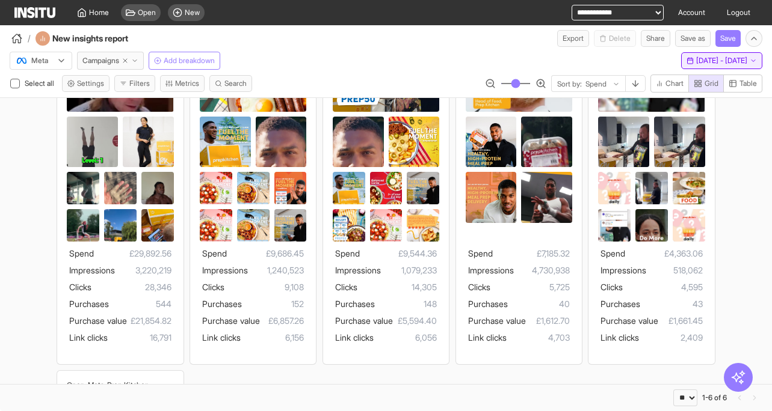
click at [696, 59] on span "[DATE] - [DATE]" at bounding box center [721, 61] width 51 height 10
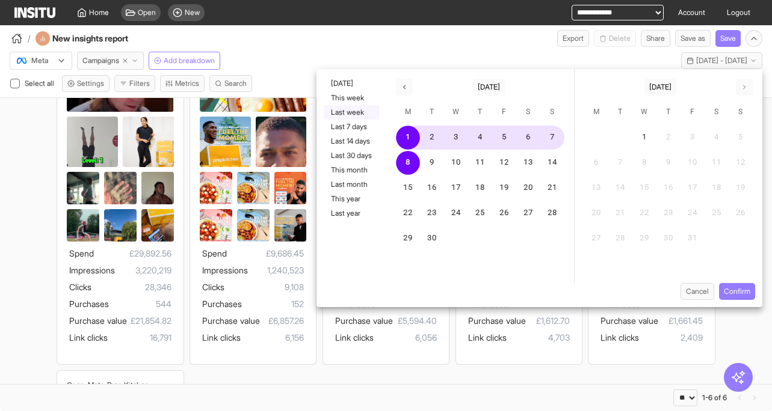
click at [354, 110] on button "Last week" at bounding box center [351, 112] width 55 height 14
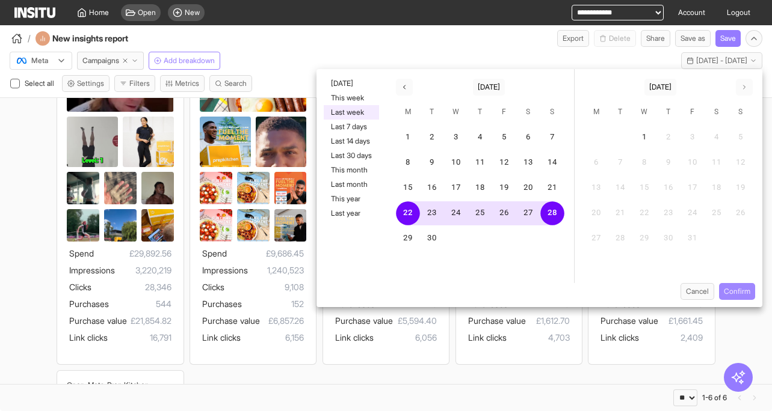
click at [739, 293] on button "Confirm" at bounding box center [737, 291] width 36 height 17
